Goal: Communication & Community: Share content

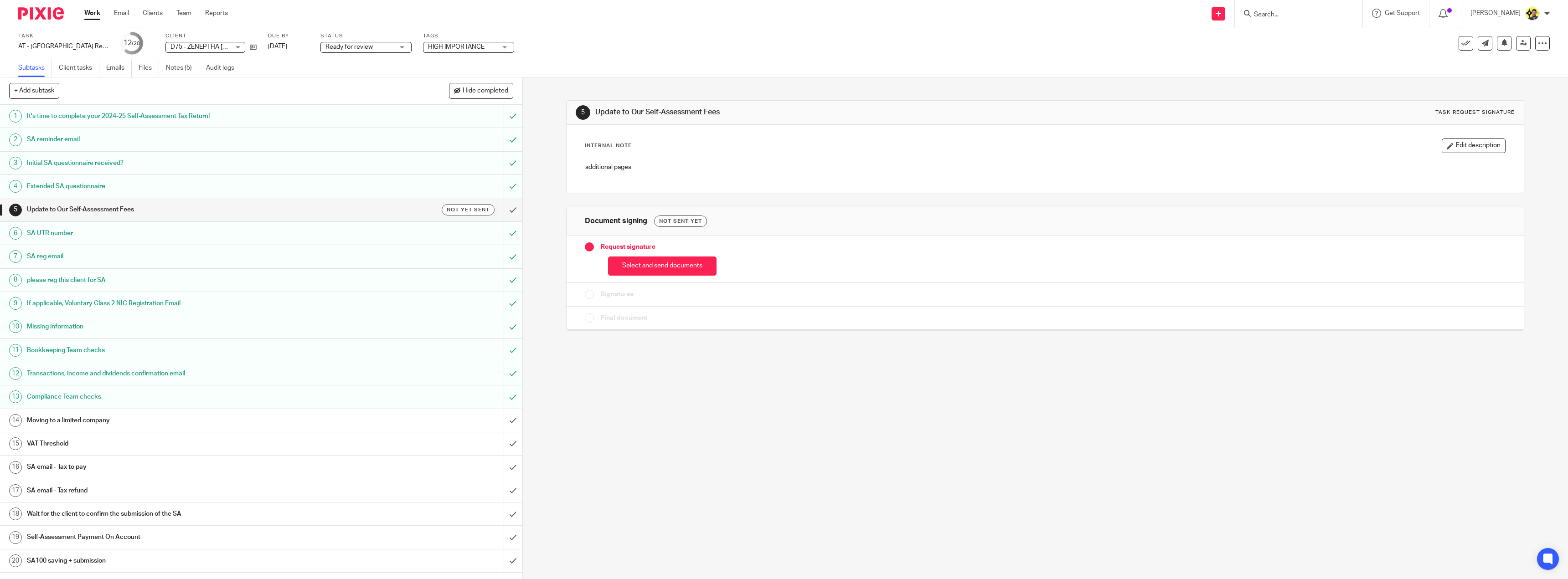
click at [283, 464] on h1 "SA email - Tax to pay" at bounding box center [183, 467] width 312 height 14
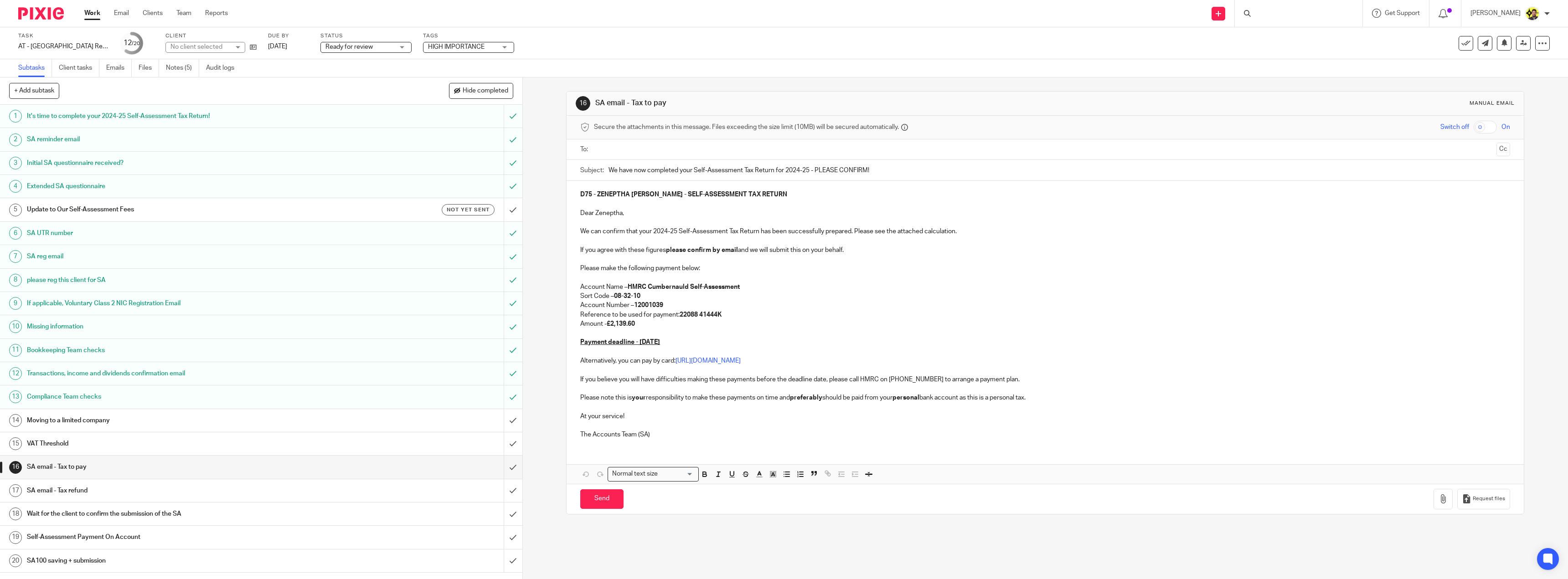
click at [637, 323] on p "Amount - £2,139.60" at bounding box center [1045, 324] width 930 height 9
click at [635, 321] on strong "£2,139.60" at bounding box center [620, 324] width 28 height 6
click at [778, 501] on button "Save draft" at bounding box center [770, 499] width 57 height 19
click at [612, 151] on input "text" at bounding box center [1045, 149] width 896 height 10
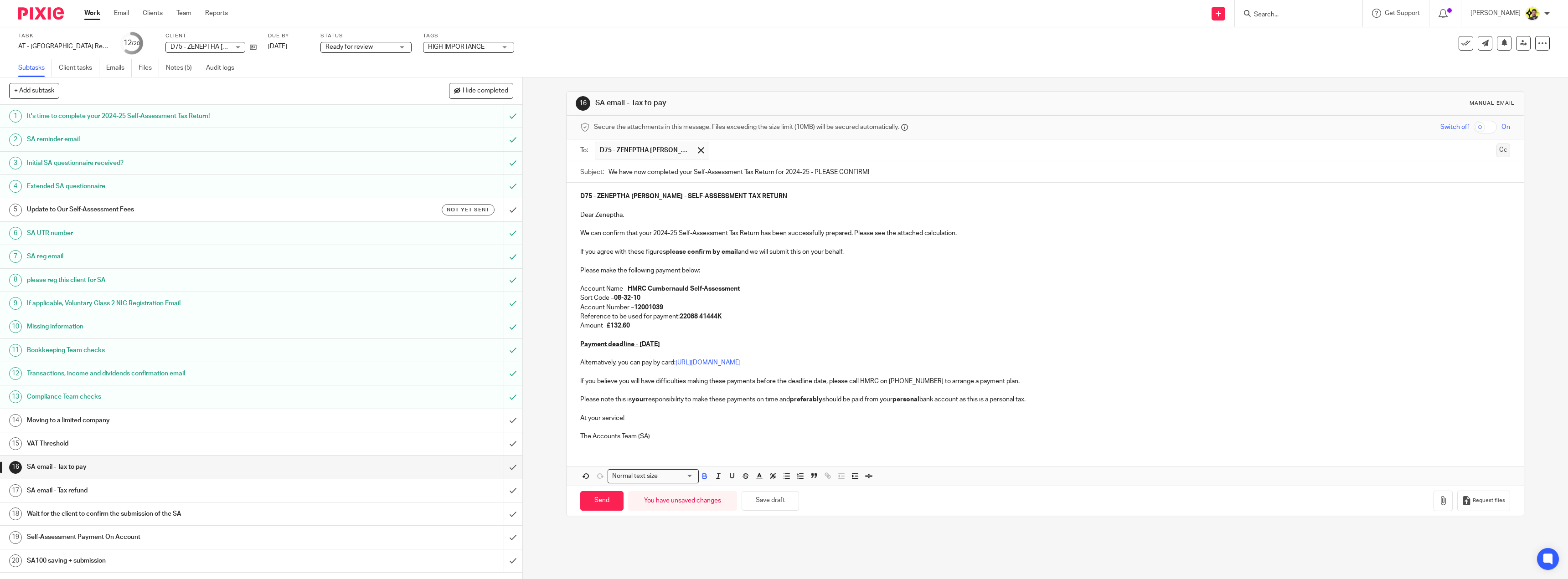
click at [1496, 153] on button "Cc" at bounding box center [1503, 150] width 14 height 14
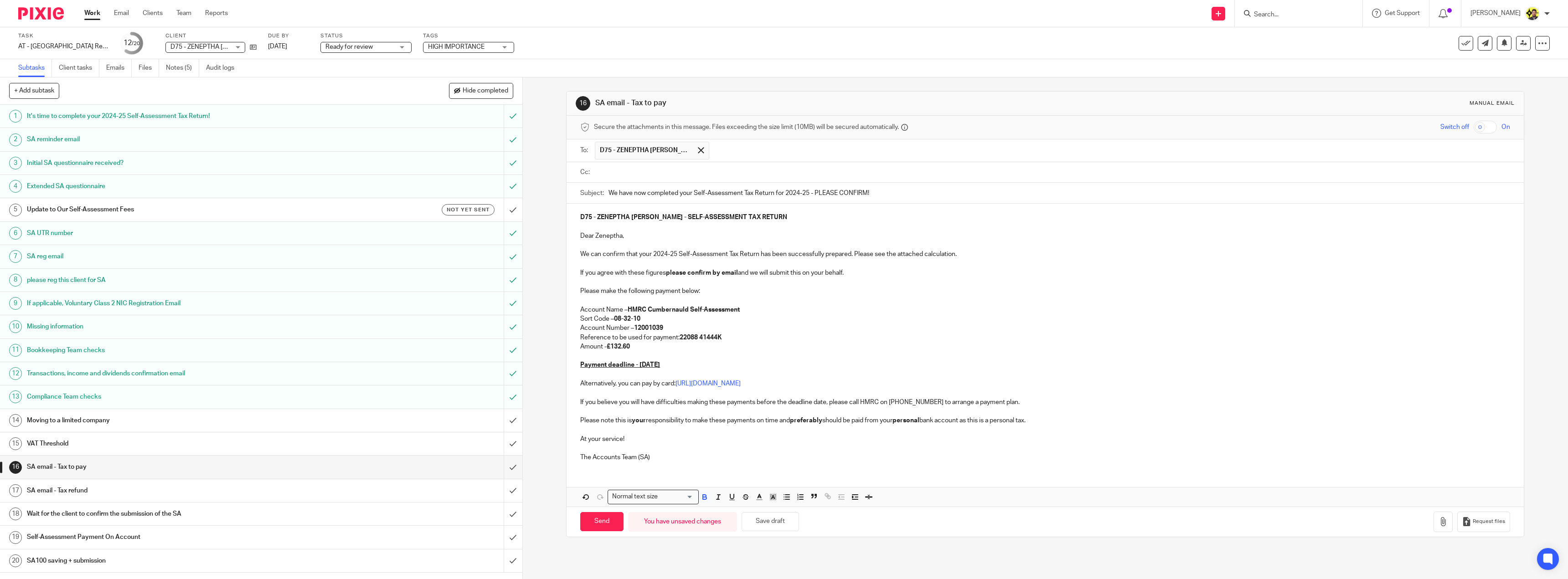
click at [731, 170] on input "text" at bounding box center [1052, 172] width 910 height 10
type input "bill"
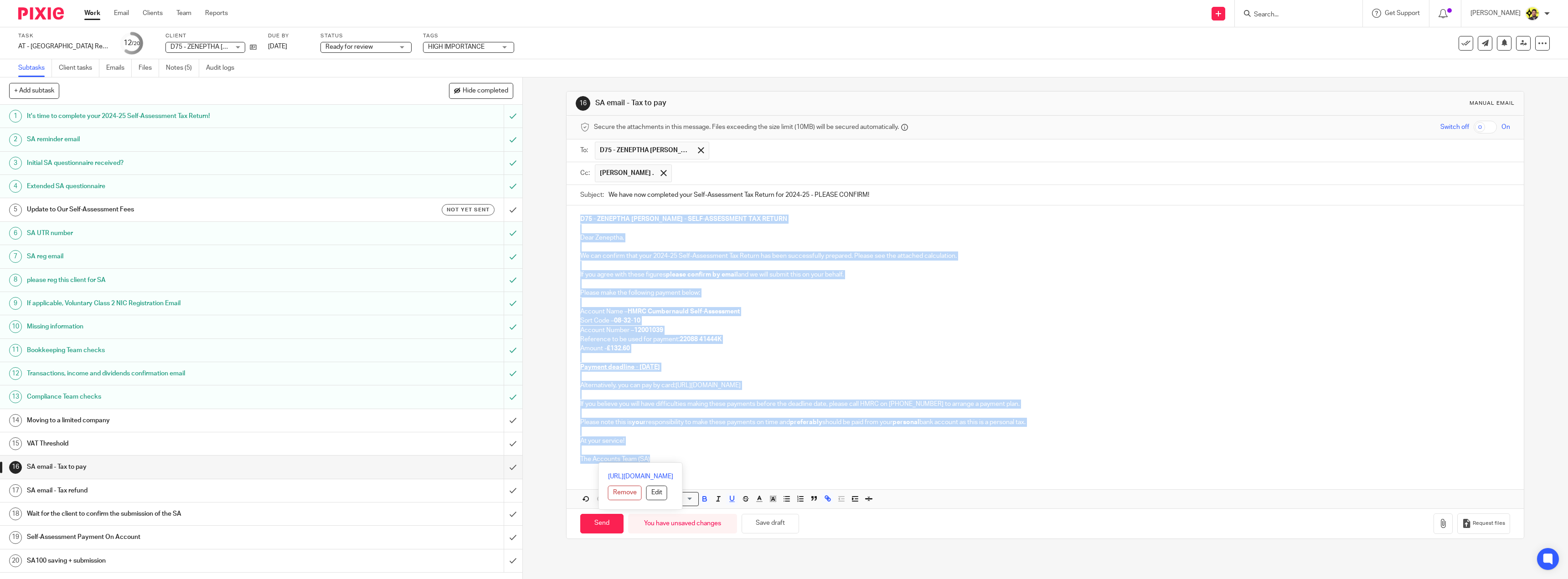
drag, startPoint x: 662, startPoint y: 459, endPoint x: 608, endPoint y: 258, distance: 208.1
click at [571, 224] on div "D75 - ZENEPTHA DECORDOVA - SELF-ASSESSMENT TAX RETURN Dear Zeneptha, We can con…" at bounding box center [1045, 338] width 957 height 265
click at [616, 265] on p at bounding box center [1045, 265] width 930 height 9
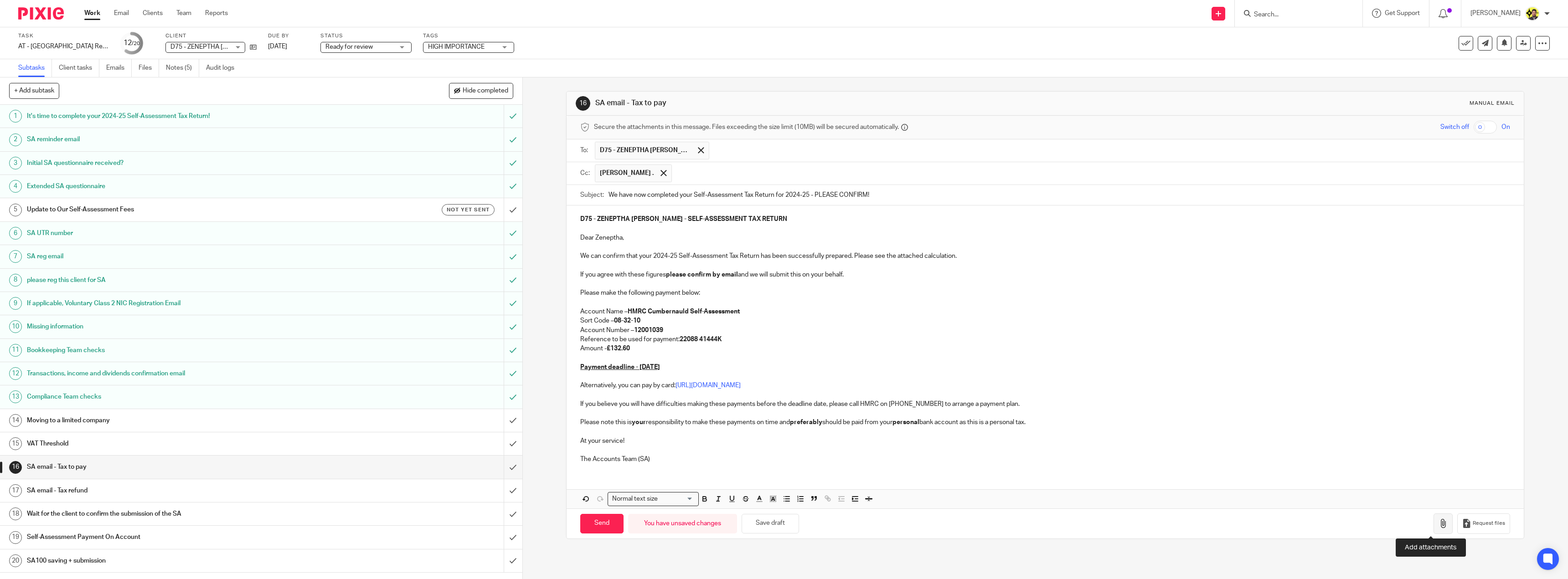
click at [1439, 519] on icon "button" at bounding box center [1443, 523] width 9 height 9
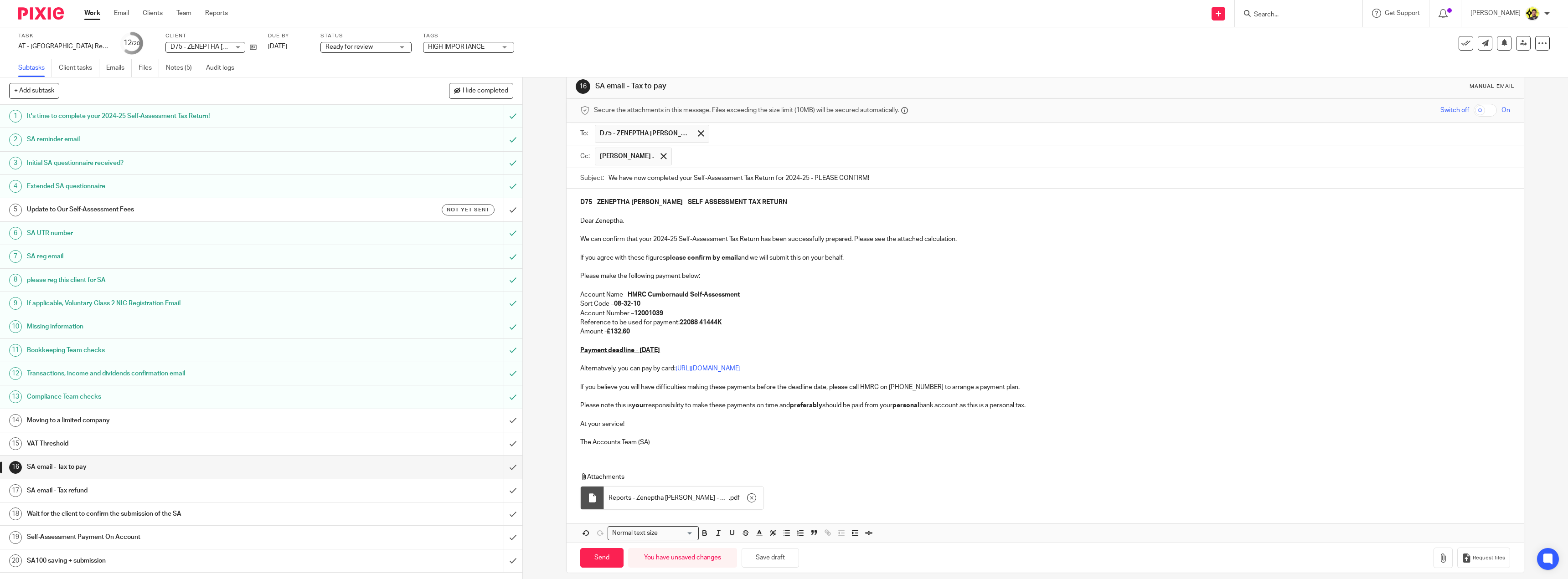
scroll to position [24, 0]
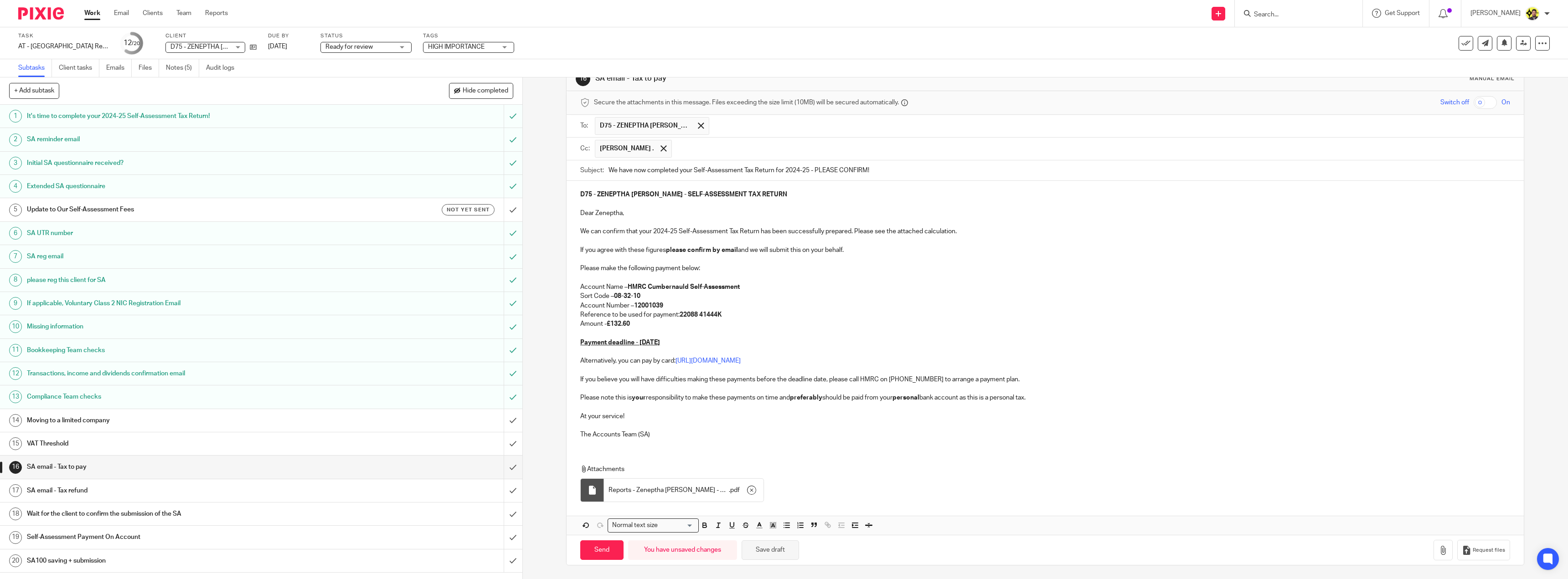
drag, startPoint x: 771, startPoint y: 552, endPoint x: 764, endPoint y: 552, distance: 7.0
click at [771, 552] on button "Save draft" at bounding box center [770, 550] width 57 height 19
click at [603, 543] on input "Send" at bounding box center [602, 550] width 44 height 19
type input "Sent"
click at [505, 424] on input "submit" at bounding box center [261, 421] width 523 height 23
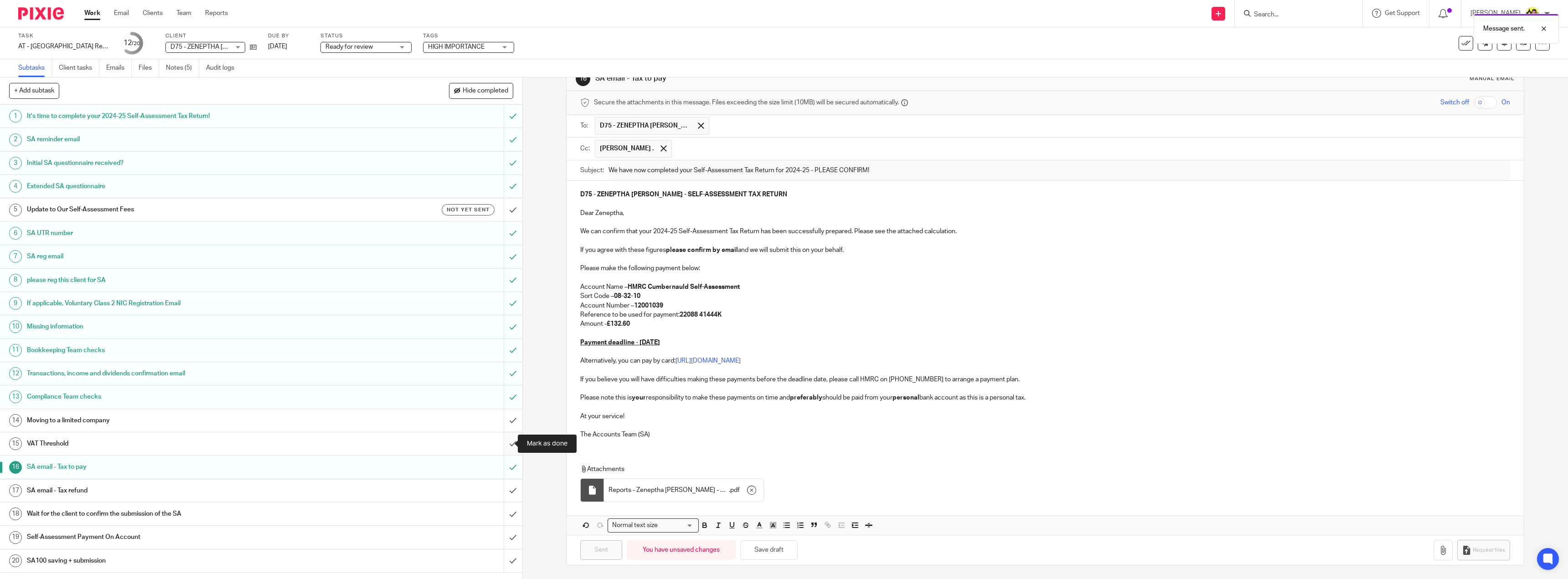
click at [507, 452] on input "submit" at bounding box center [261, 443] width 523 height 23
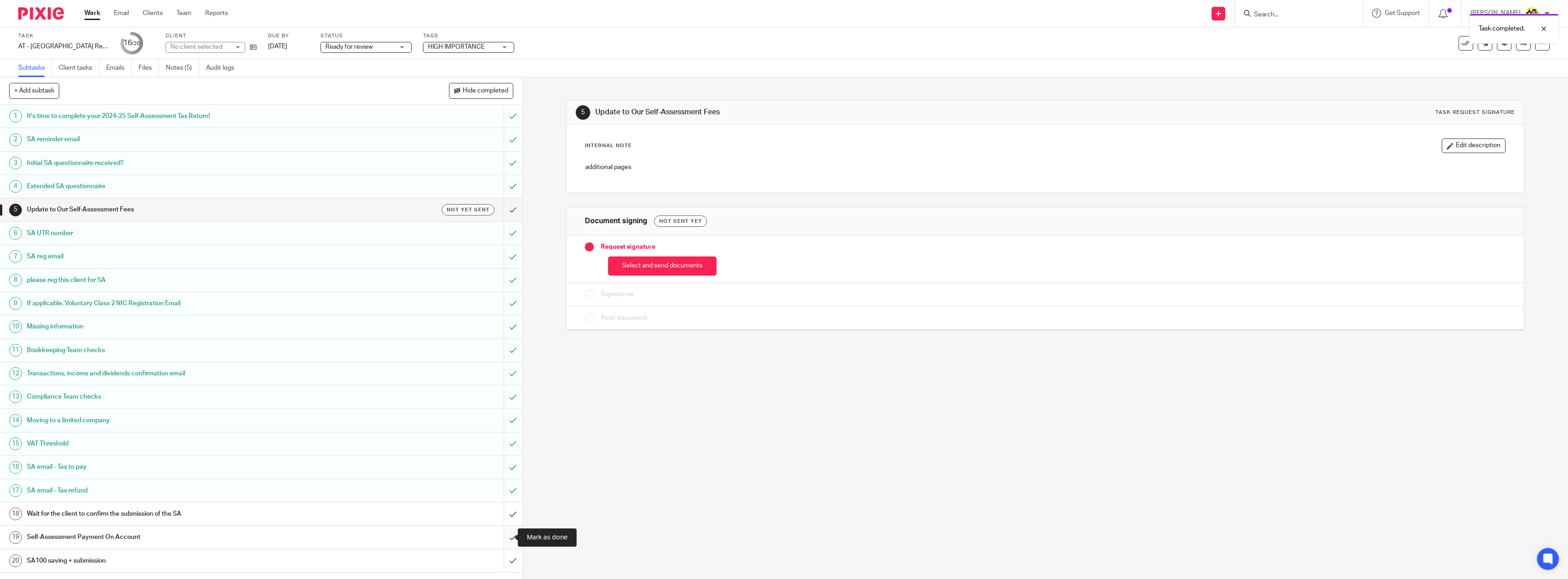
click at [505, 541] on input "submit" at bounding box center [261, 537] width 523 height 23
click at [179, 66] on link "Notes (5)" at bounding box center [182, 68] width 33 height 18
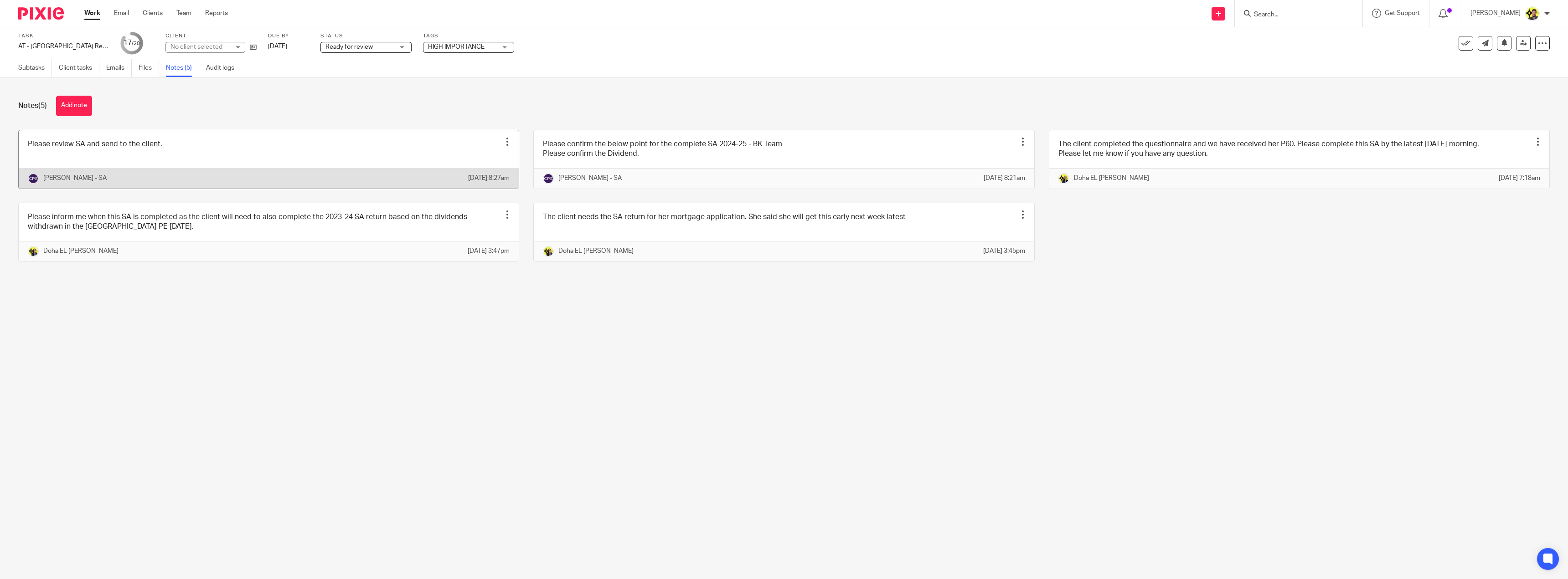
click at [172, 157] on link at bounding box center [268, 159] width 500 height 58
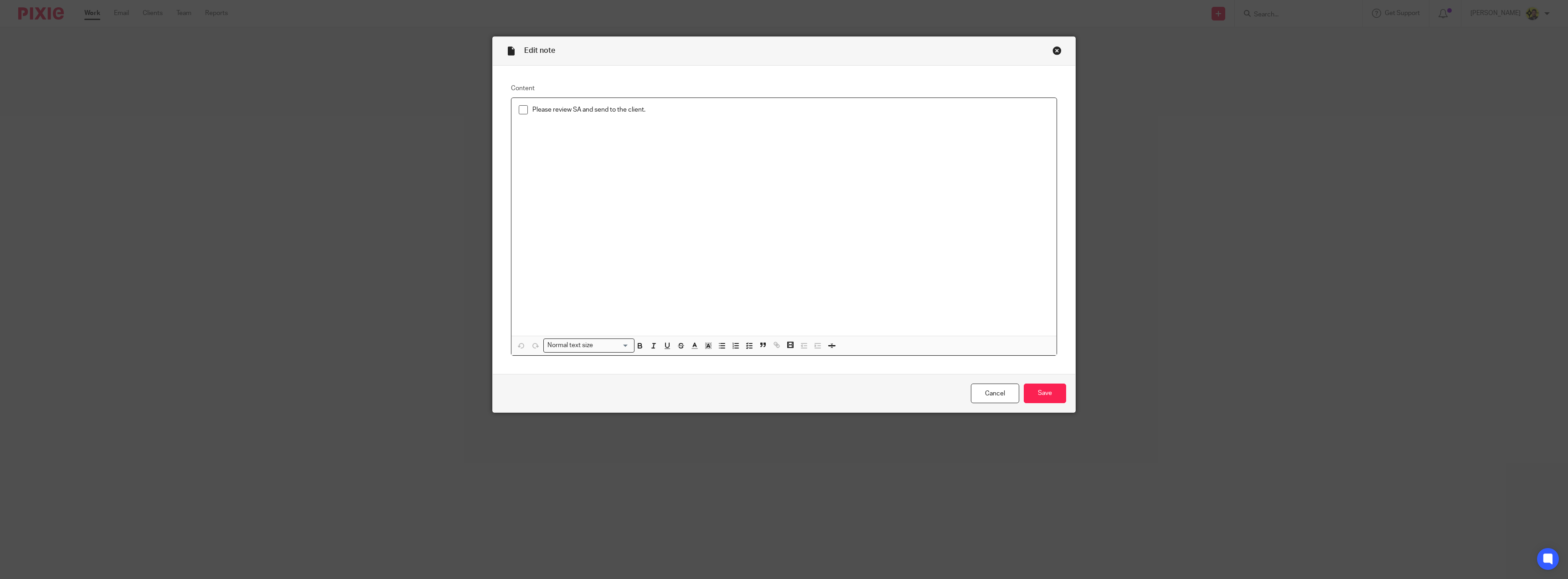
click at [517, 104] on div "Please review SA and send to the client." at bounding box center [784, 216] width 545 height 238
click at [522, 109] on span at bounding box center [523, 109] width 9 height 9
click at [1052, 397] on input "Save" at bounding box center [1045, 393] width 42 height 19
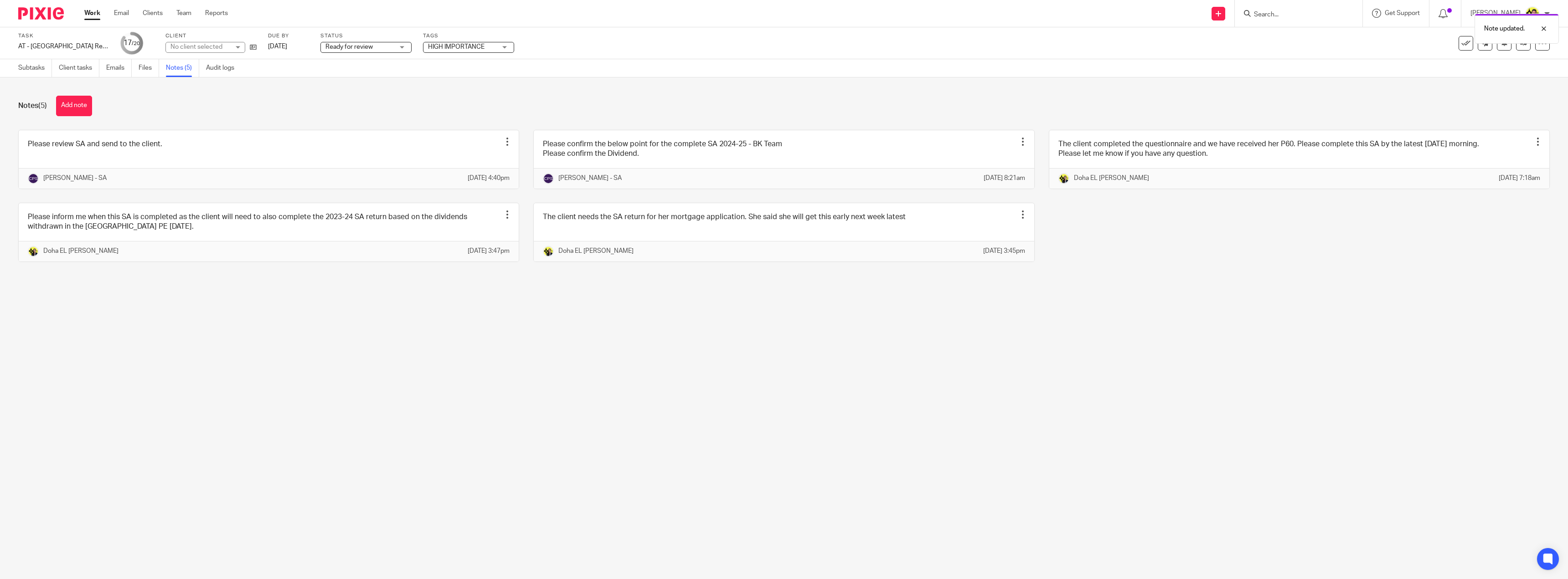
click at [435, 45] on span "HIGH IMPORTANCE" at bounding box center [456, 47] width 57 height 6
click at [444, 60] on span "HIGH IMPORTANCE" at bounding box center [467, 62] width 57 height 6
checkbox input "false"
click at [394, 43] on div "Ready for review Ready for review" at bounding box center [366, 48] width 91 height 11
click at [359, 187] on li "Ready to file" at bounding box center [366, 191] width 90 height 19
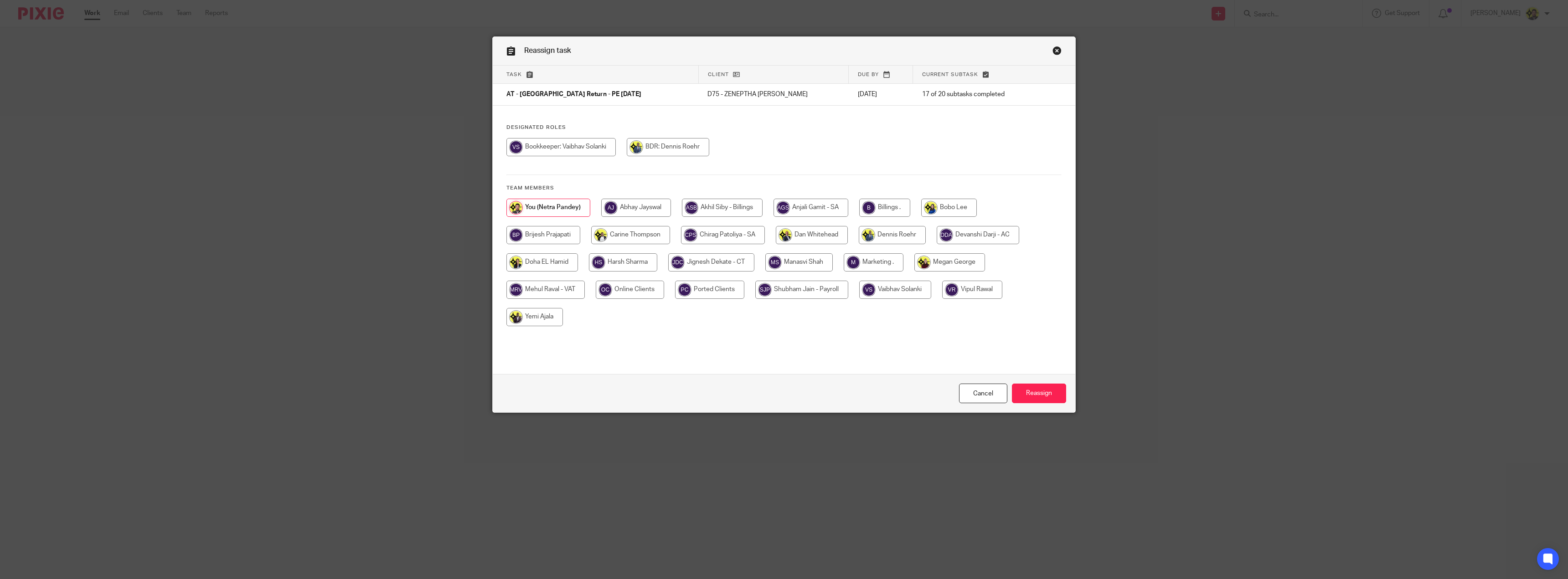
click at [877, 210] on input "radio" at bounding box center [885, 208] width 51 height 19
radio input "true"
click at [1032, 399] on input "Reassign" at bounding box center [1039, 393] width 54 height 19
